Goal: Find specific page/section: Find specific page/section

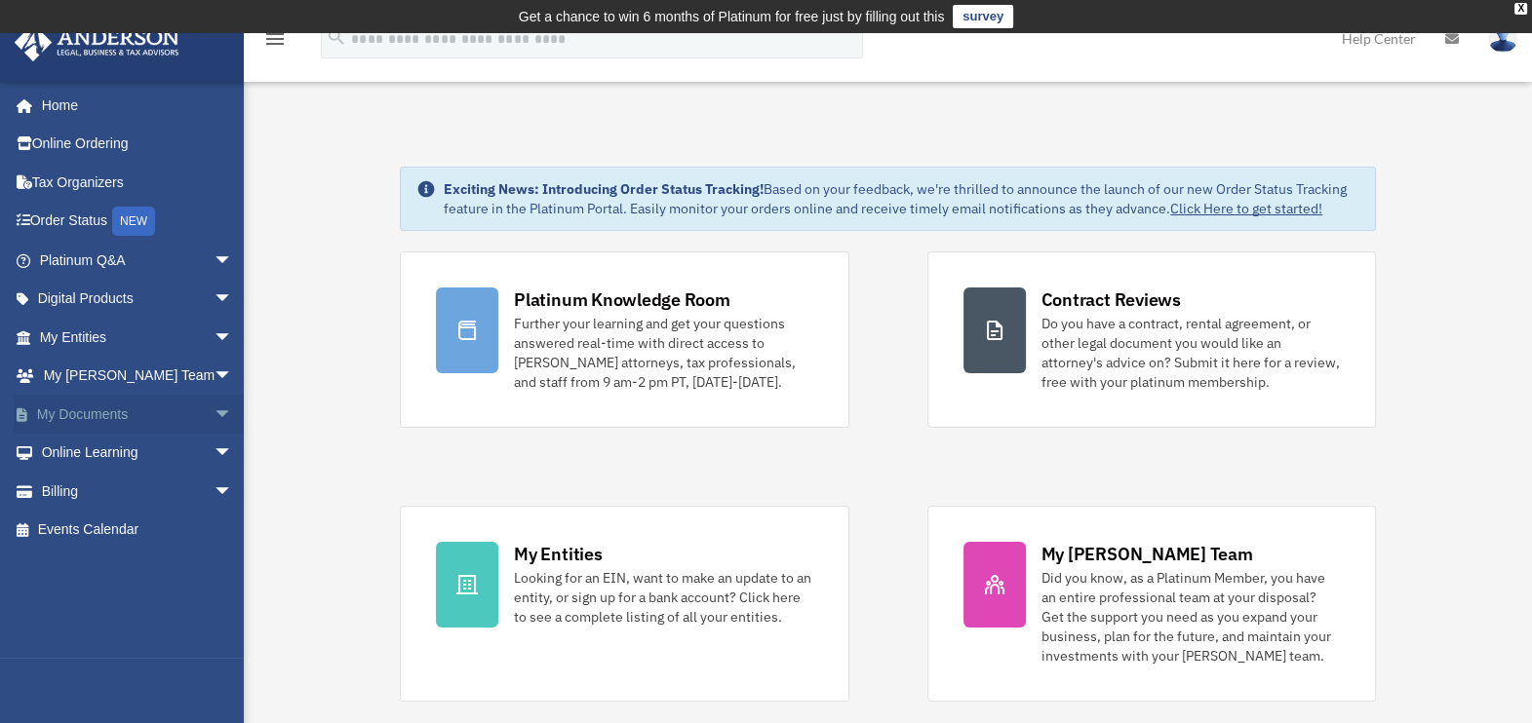
click at [177, 408] on link "My Documents arrow_drop_down" at bounding box center [138, 414] width 249 height 39
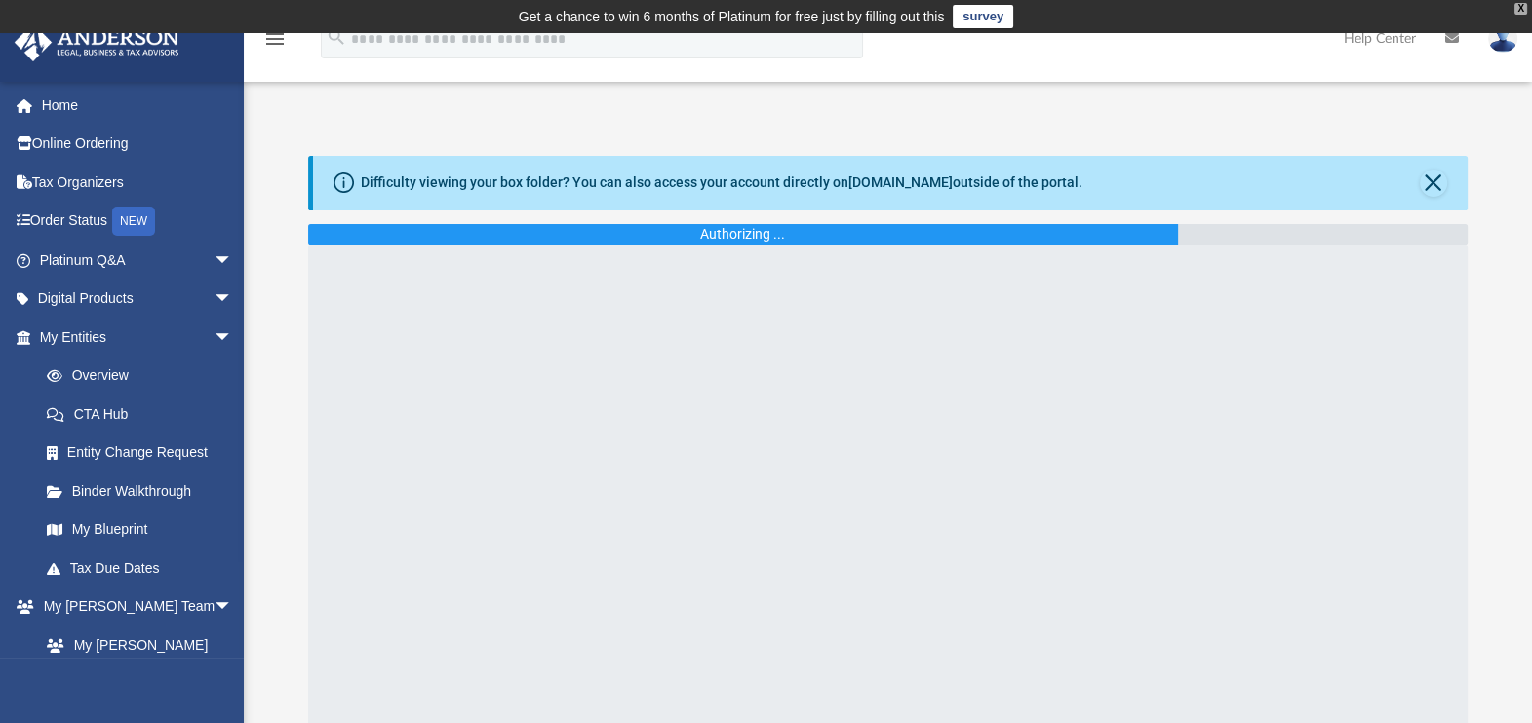
click at [1519, 5] on div "X" at bounding box center [1520, 9] width 13 height 12
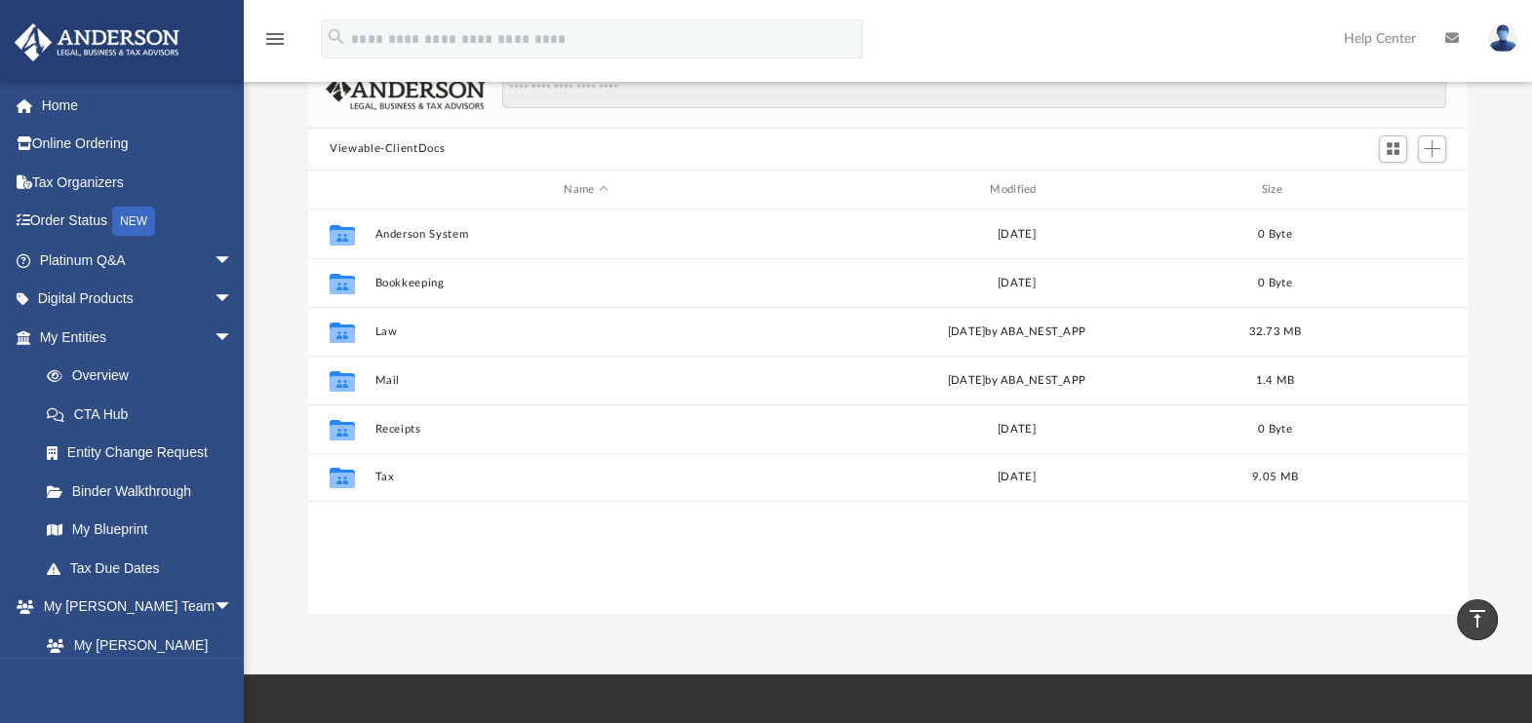
scroll to position [121, 0]
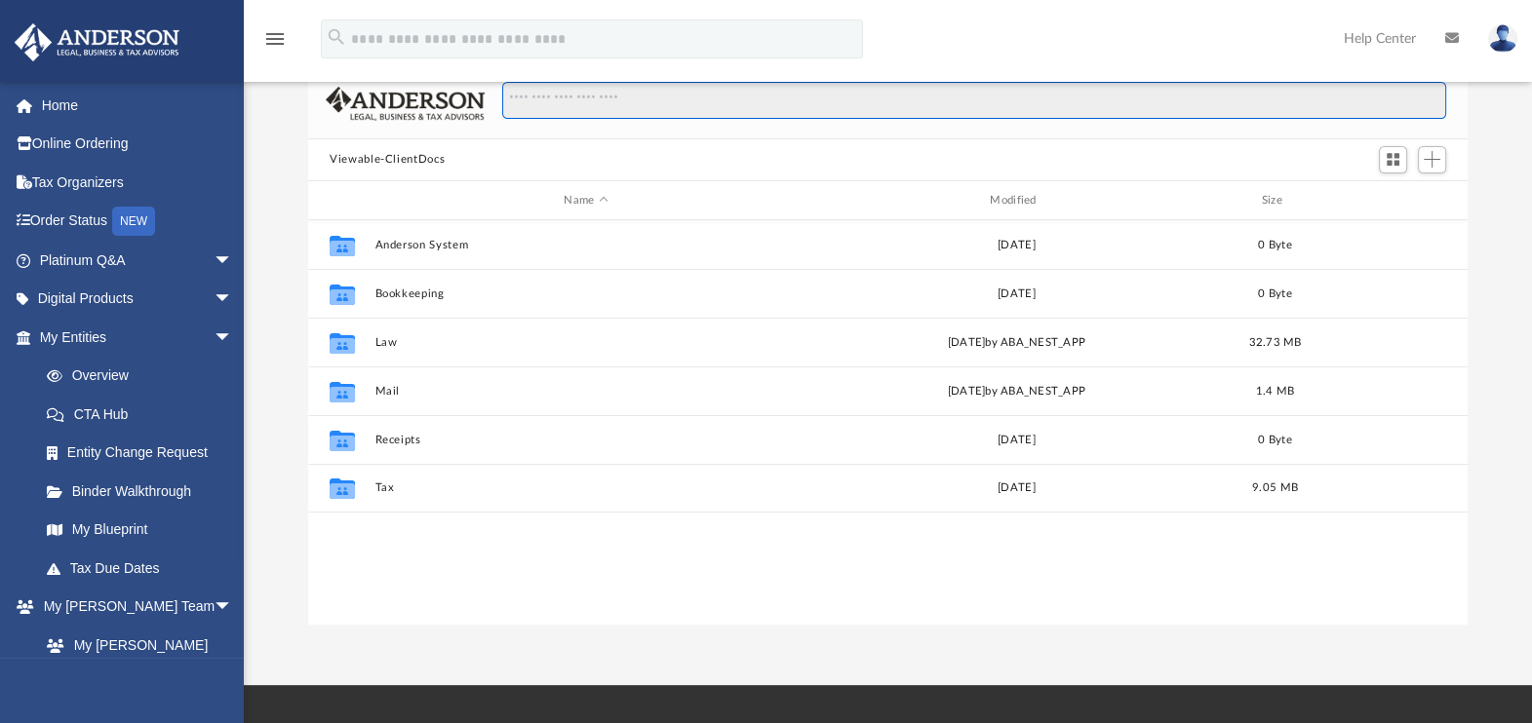
click at [605, 104] on input "Search files and folders" at bounding box center [974, 100] width 944 height 37
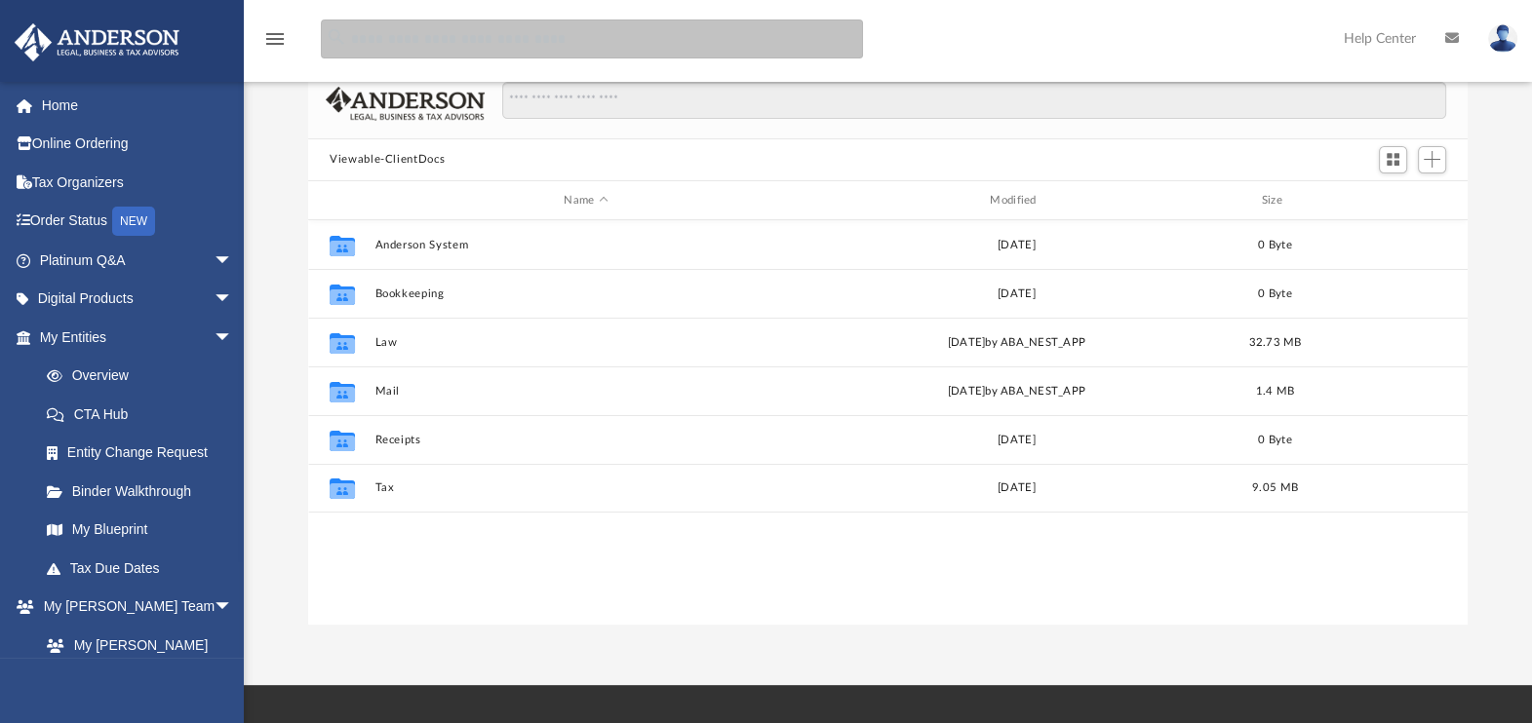
click at [531, 37] on input "search" at bounding box center [592, 38] width 542 height 39
type input "**********"
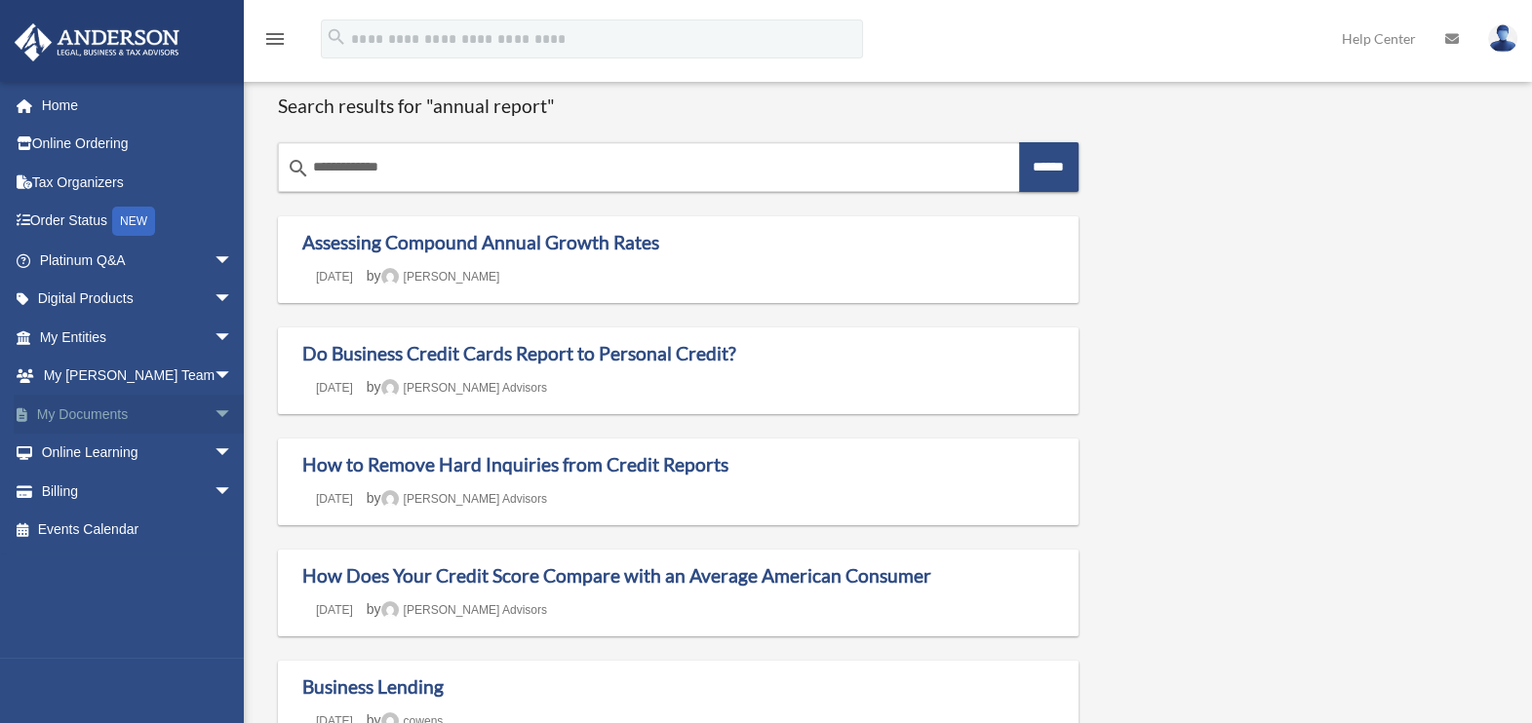
click at [214, 413] on span "arrow_drop_down" at bounding box center [233, 415] width 39 height 40
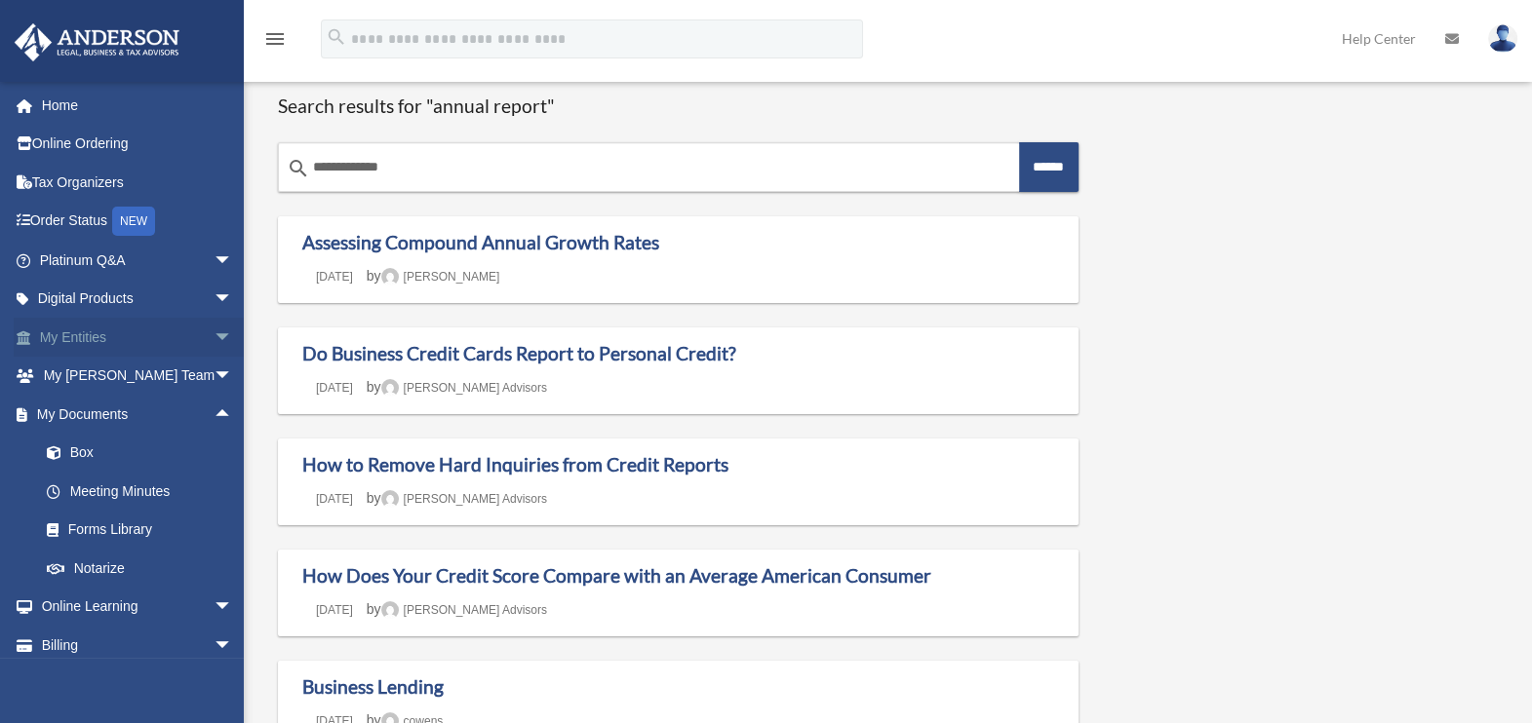
click at [140, 338] on link "My Entities arrow_drop_down" at bounding box center [138, 337] width 249 height 39
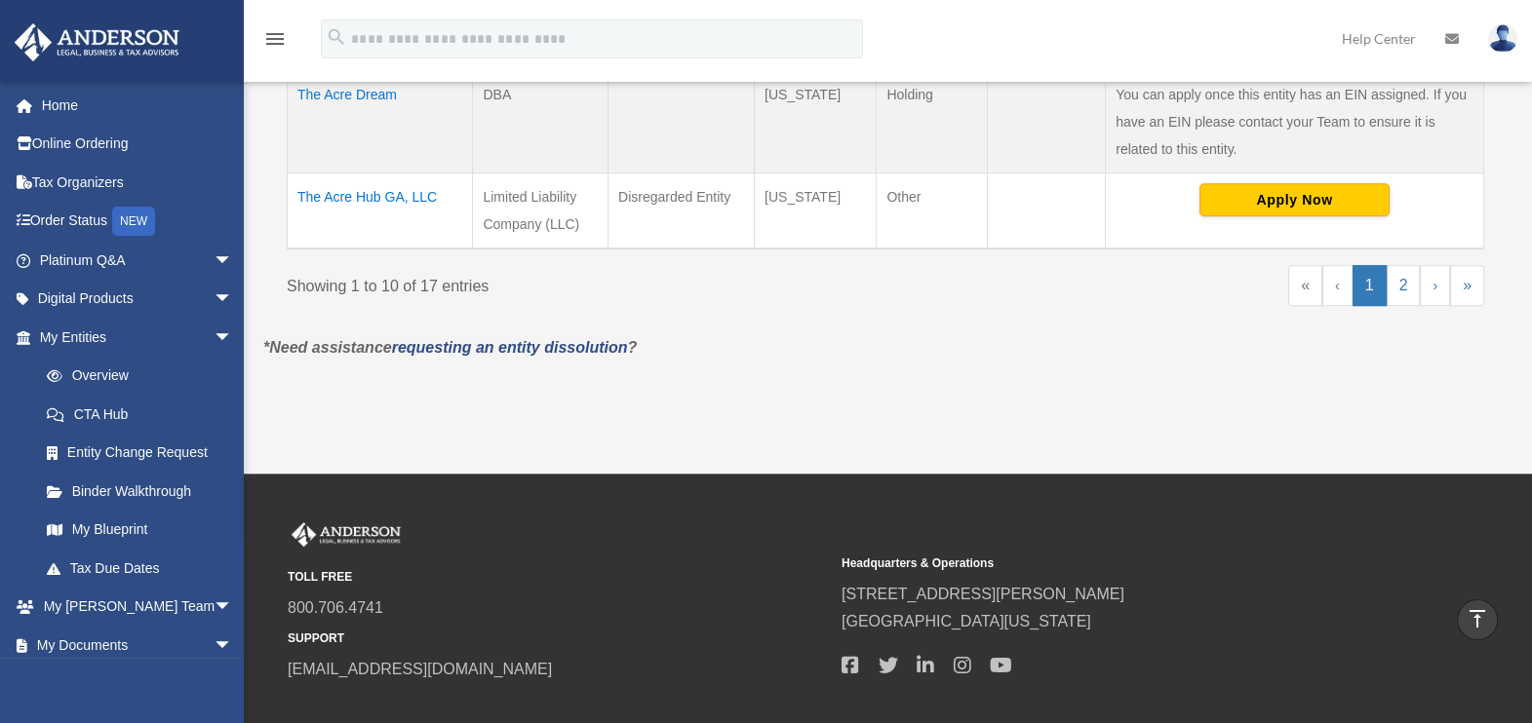
scroll to position [1341, 0]
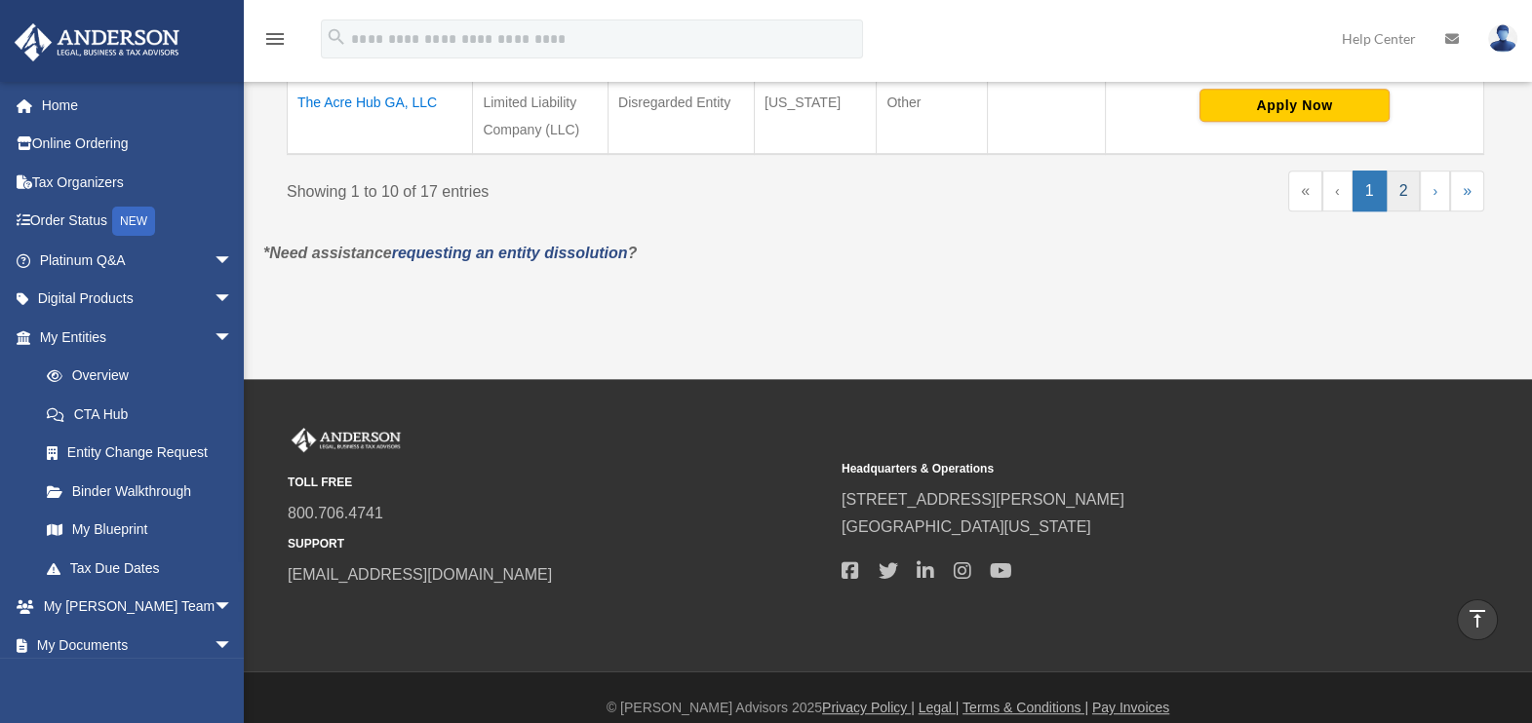
click at [1397, 190] on link "2" at bounding box center [1403, 191] width 34 height 41
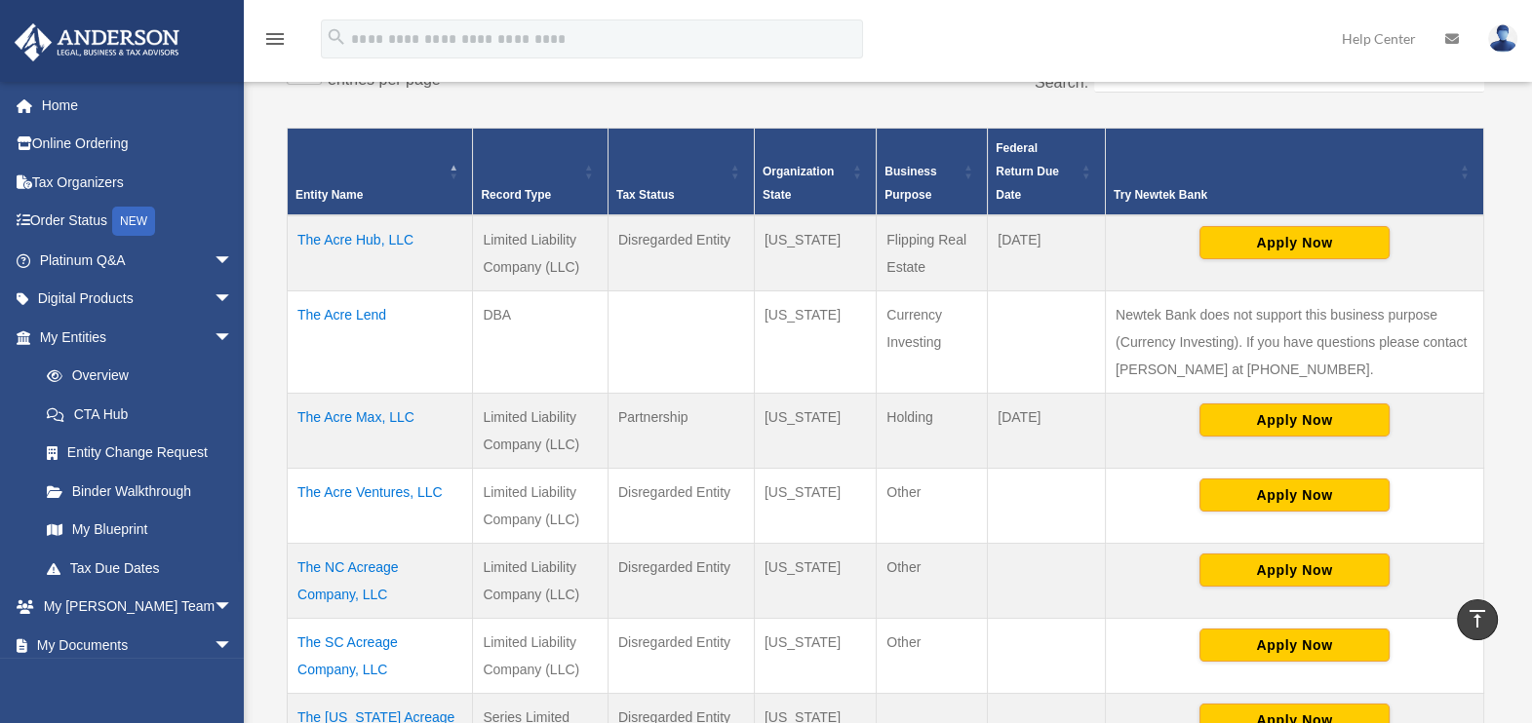
scroll to position [265, 0]
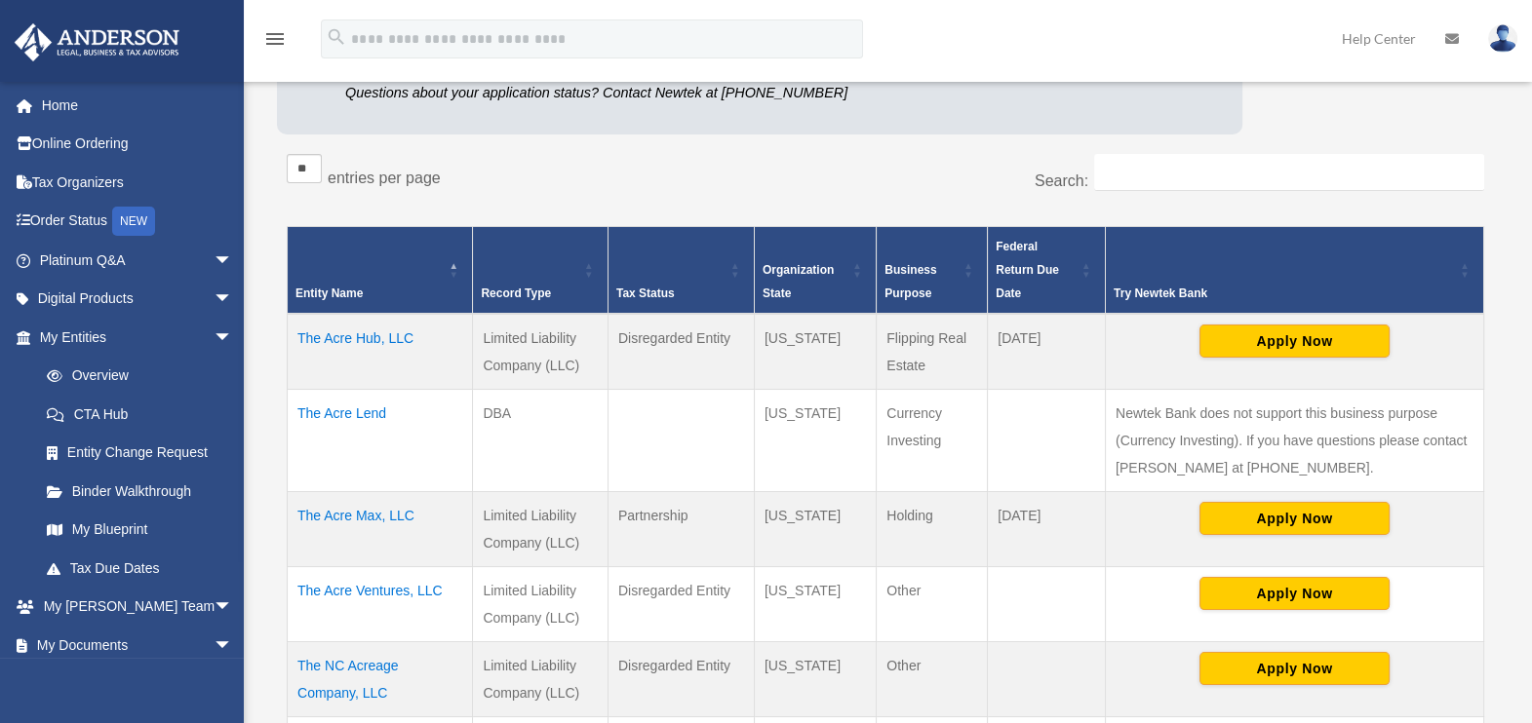
drag, startPoint x: 685, startPoint y: 341, endPoint x: 747, endPoint y: 342, distance: 61.4
click at [747, 342] on td "Disregarded Entity" at bounding box center [680, 352] width 146 height 76
drag, startPoint x: 747, startPoint y: 342, endPoint x: 623, endPoint y: 174, distance: 209.2
click at [623, 174] on div "** ** ** *** entries per page" at bounding box center [579, 178] width 584 height 49
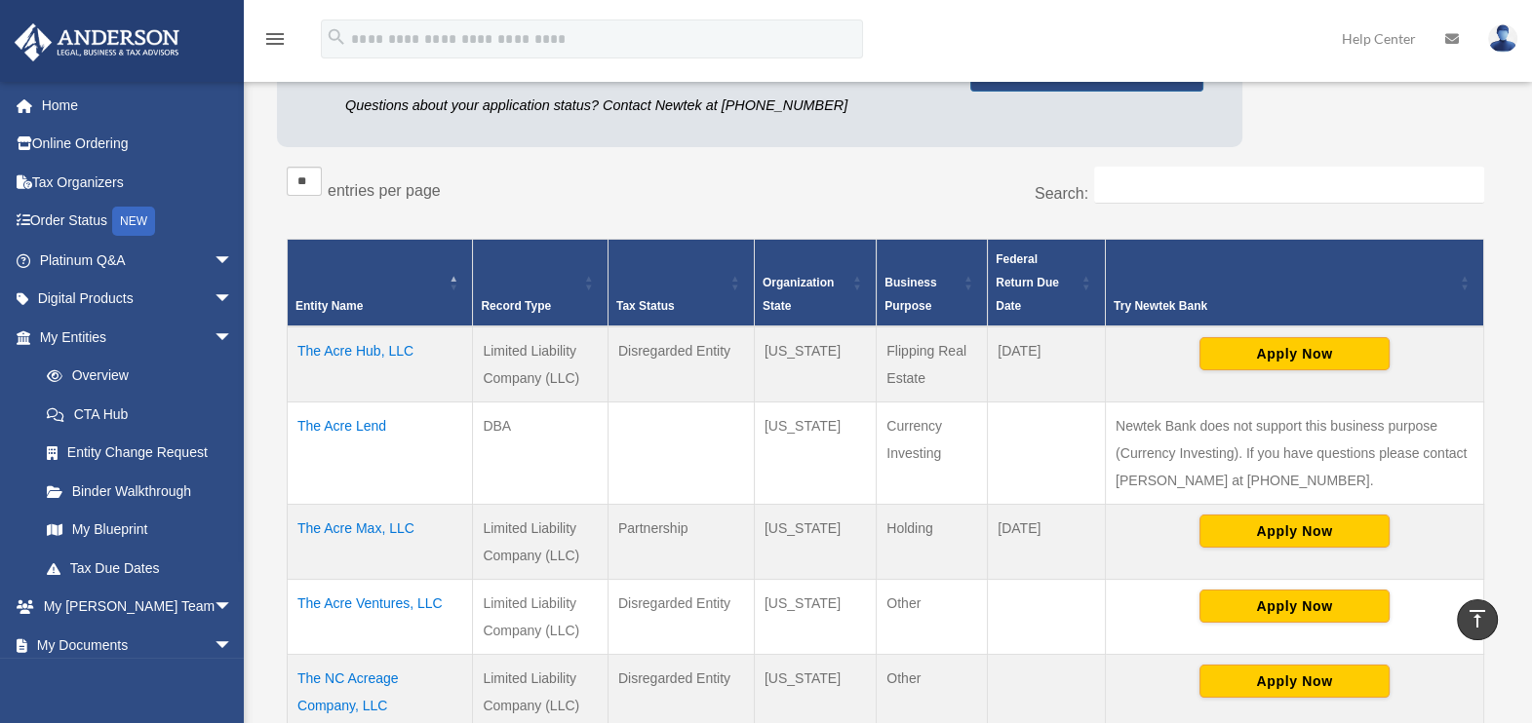
scroll to position [143, 0]
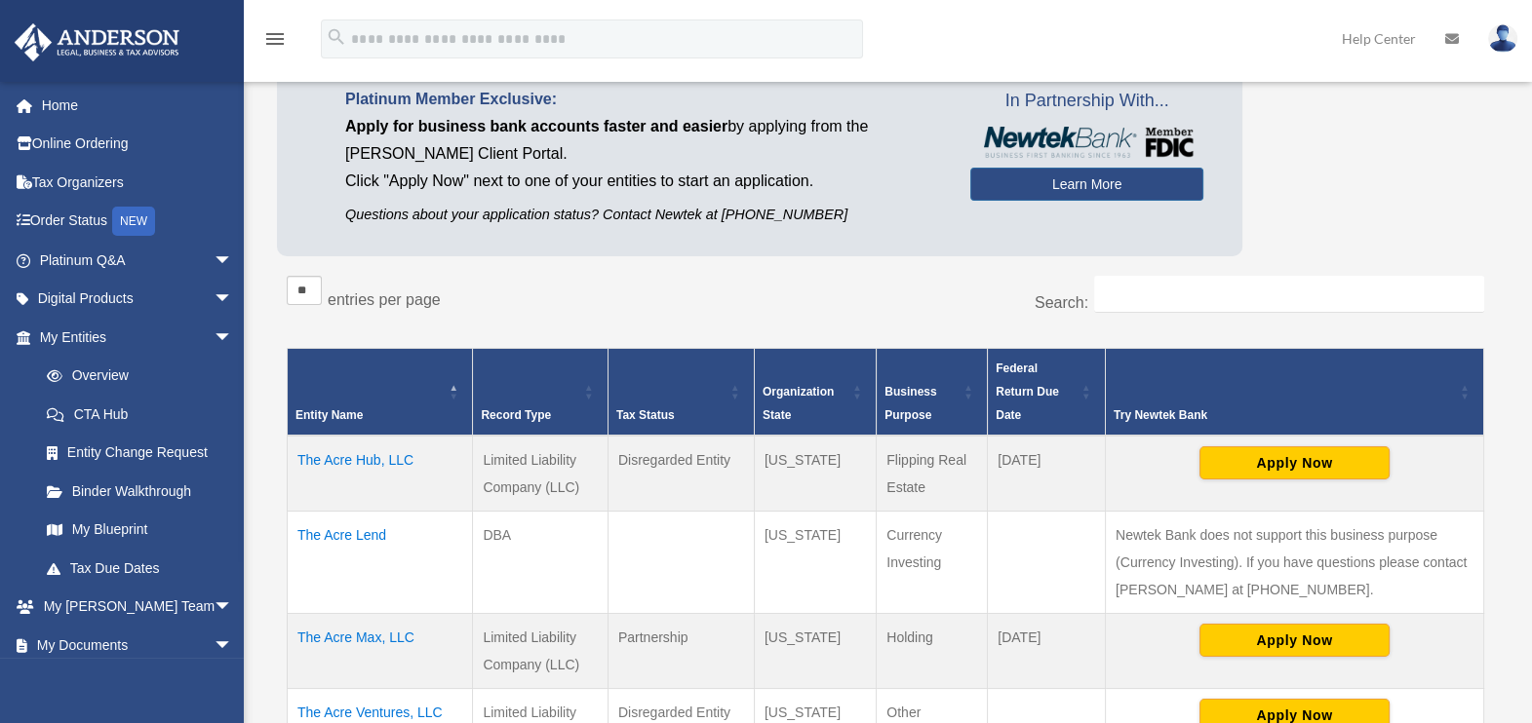
click at [350, 312] on div "** ** ** *** entries per page" at bounding box center [579, 300] width 584 height 49
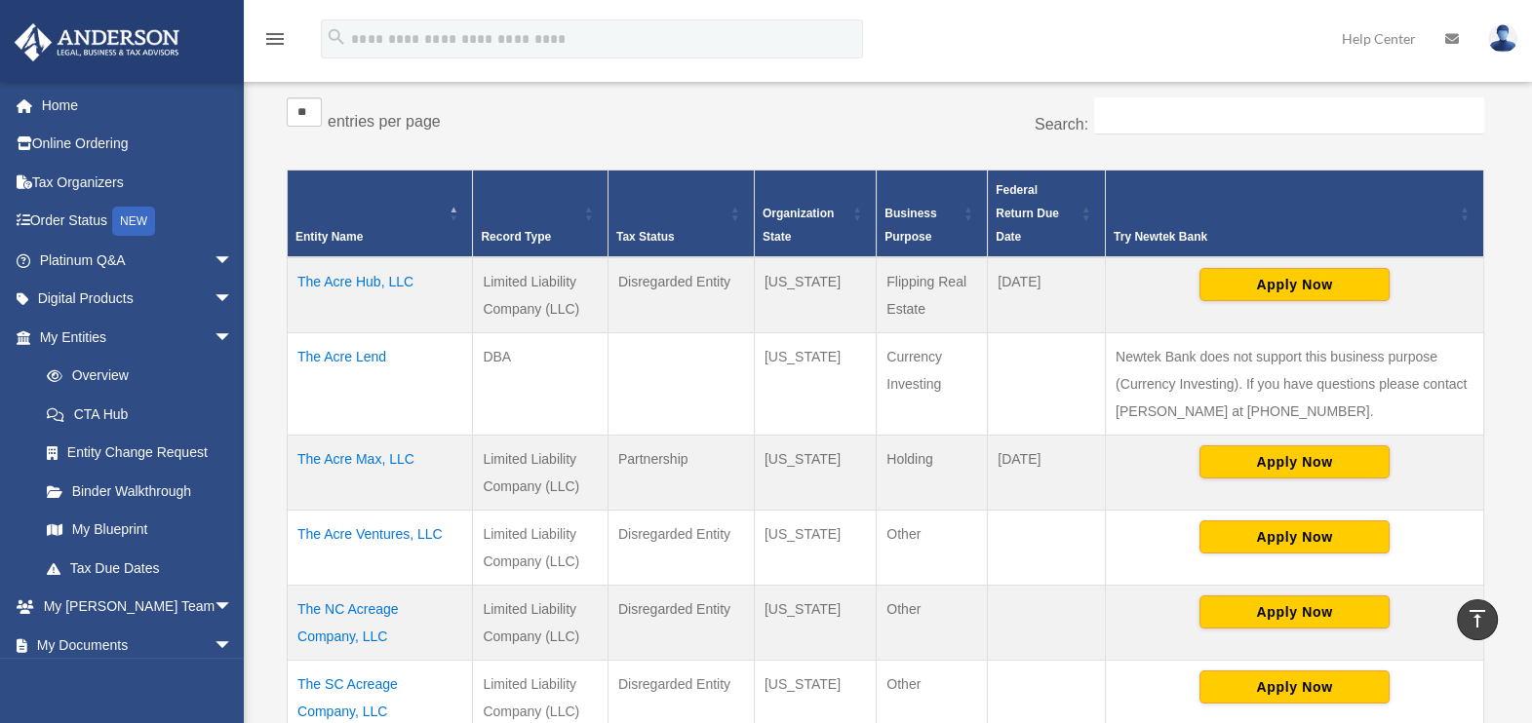
scroll to position [265, 0]
